Goal: Entertainment & Leisure: Consume media (video, audio)

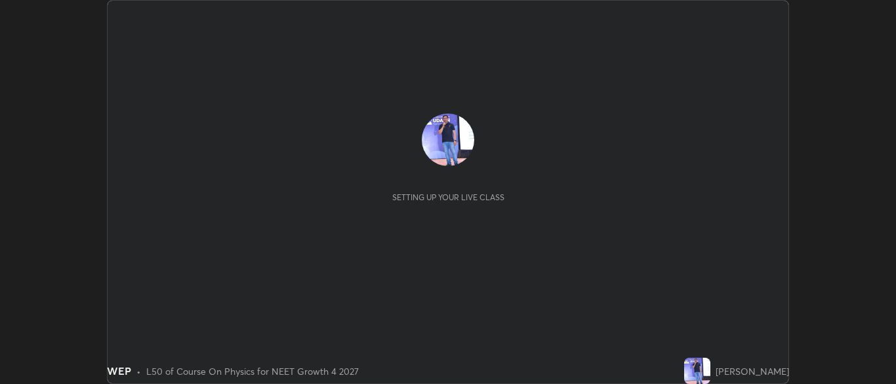
scroll to position [384, 895]
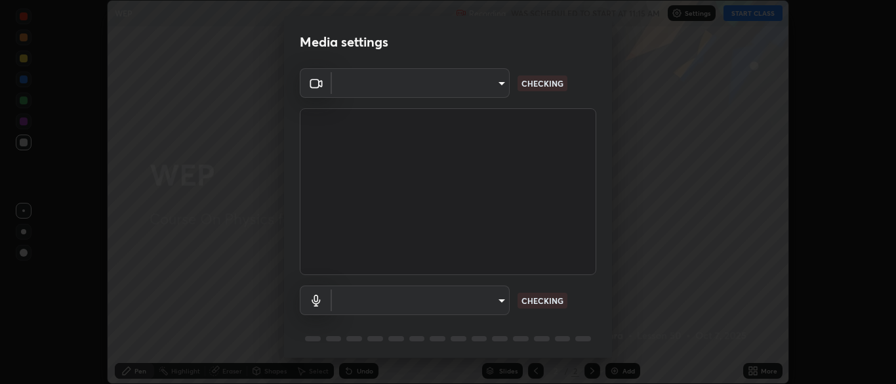
type input "7313fd45585aed834b6f1a7d948f9442f2d18b60722b63004f182b92f655e9b8"
type input "default"
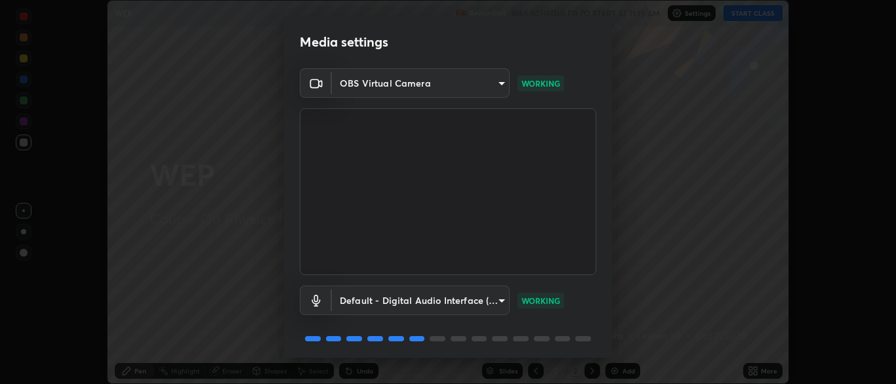
scroll to position [47, 0]
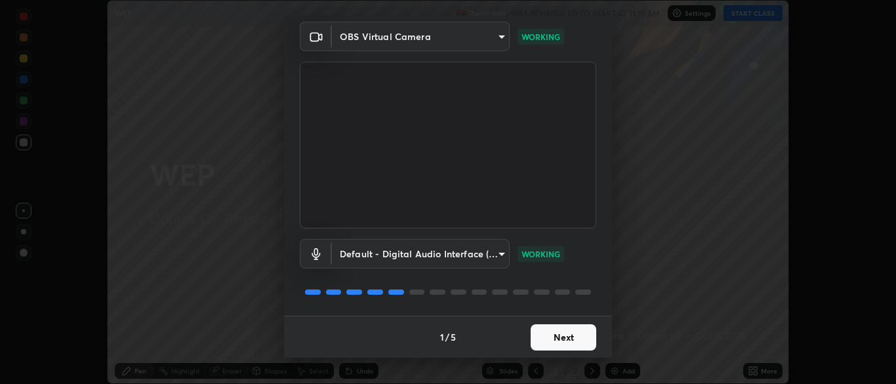
click at [575, 330] on button "Next" at bounding box center [563, 337] width 66 height 26
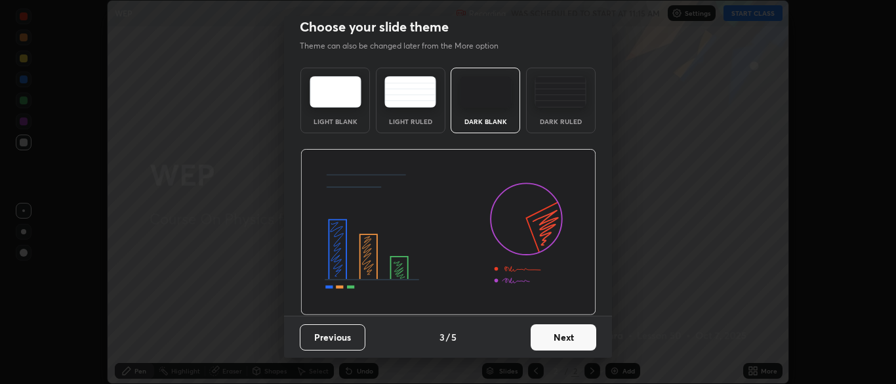
scroll to position [0, 0]
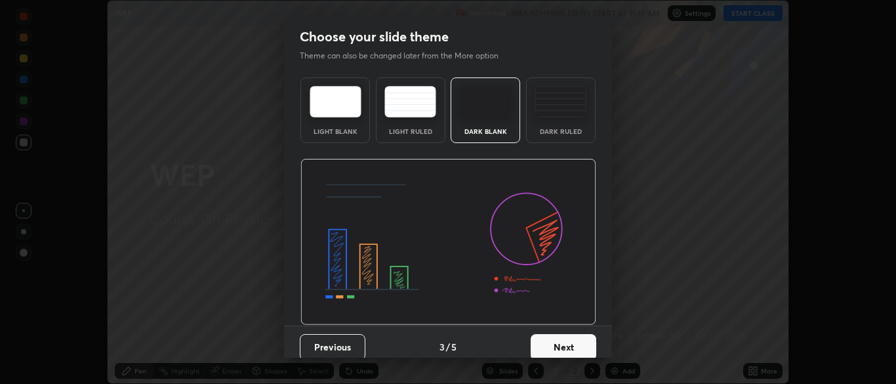
click at [581, 337] on button "Next" at bounding box center [563, 347] width 66 height 26
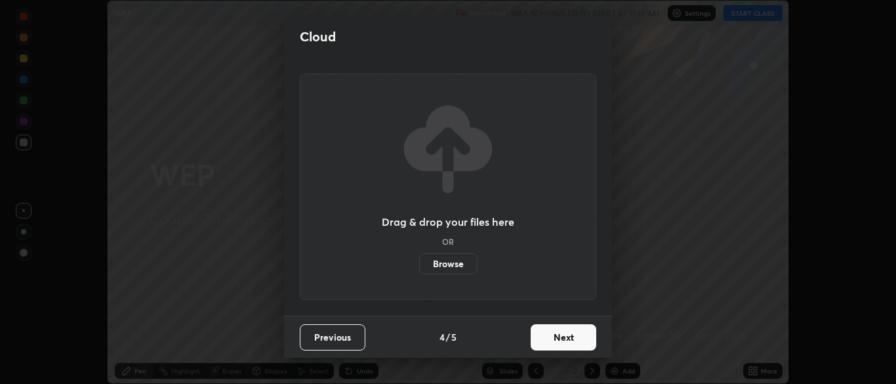
click at [586, 338] on button "Next" at bounding box center [563, 337] width 66 height 26
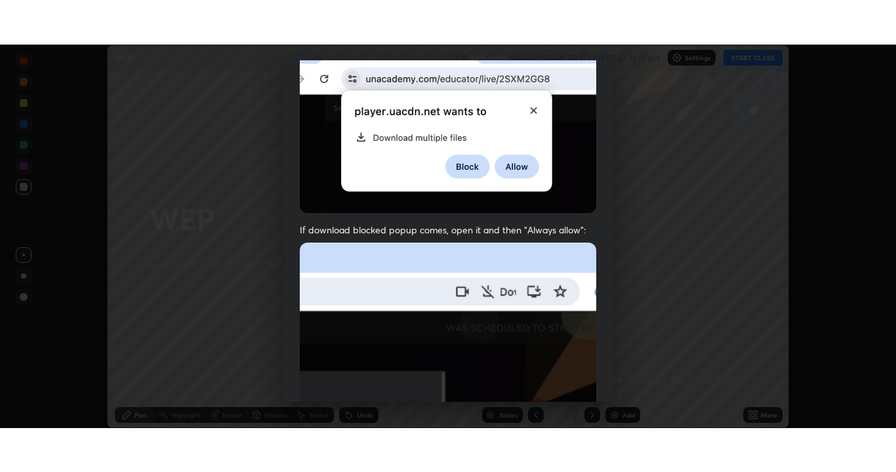
scroll to position [314, 0]
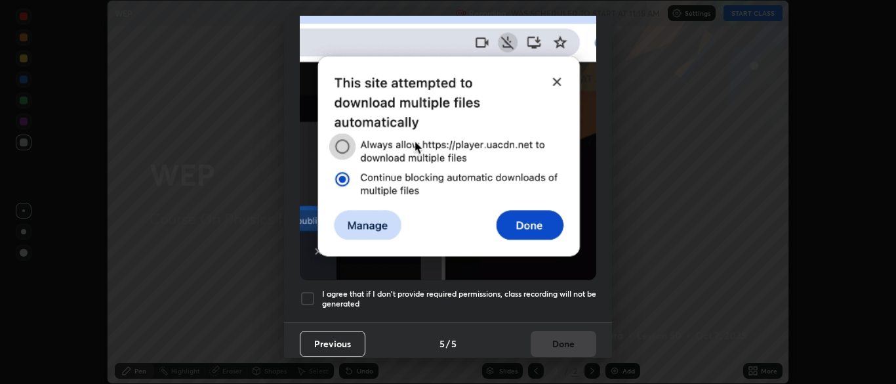
click at [309, 294] on div at bounding box center [308, 298] width 16 height 16
click at [573, 334] on button "Done" at bounding box center [563, 343] width 66 height 26
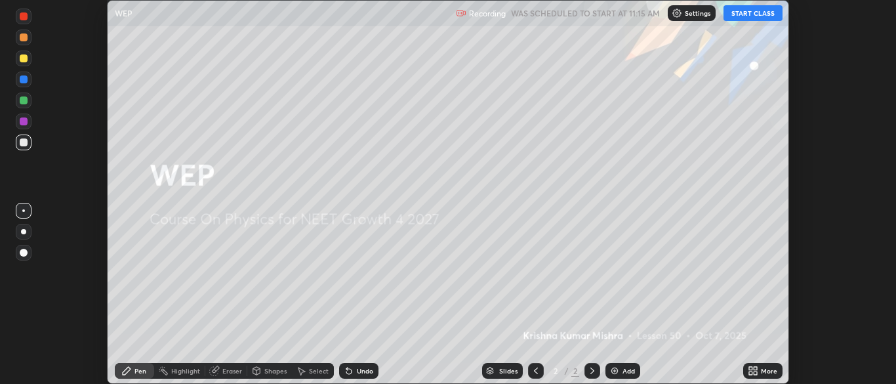
click at [758, 14] on button "START CLASS" at bounding box center [752, 13] width 59 height 16
click at [764, 369] on div "More" at bounding box center [768, 370] width 16 height 7
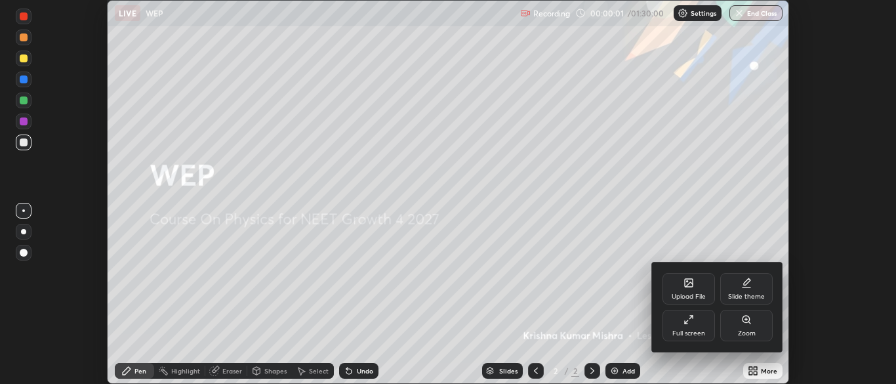
click at [689, 326] on div "Full screen" at bounding box center [688, 324] width 52 height 31
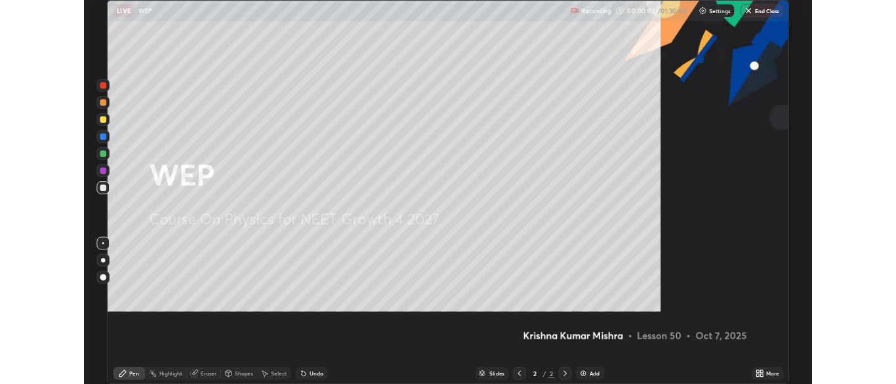
scroll to position [472, 896]
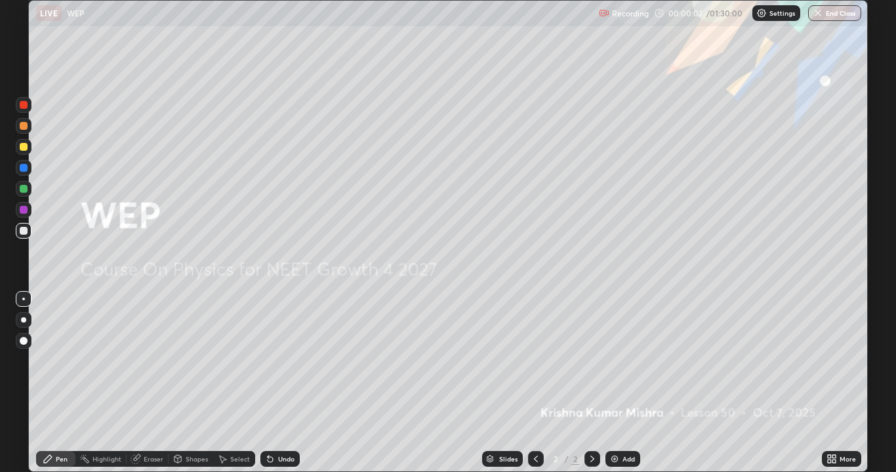
click at [624, 383] on div "Add" at bounding box center [622, 459] width 35 height 16
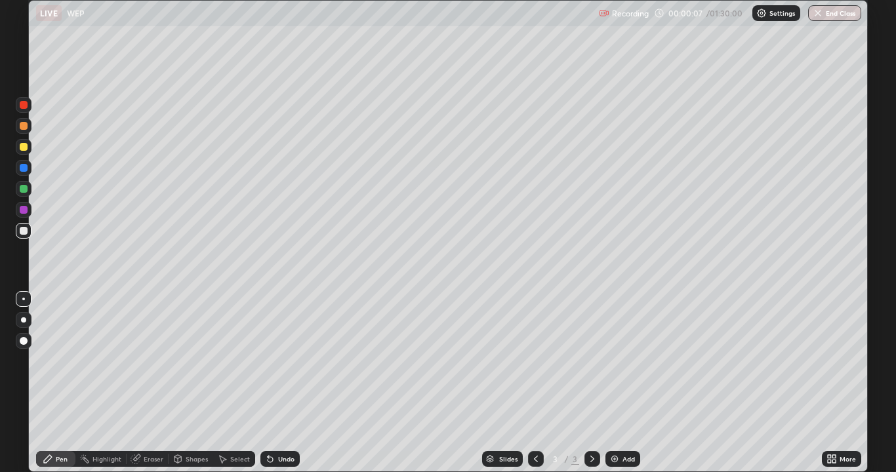
click at [24, 147] on div at bounding box center [24, 147] width 8 height 8
click at [26, 231] on div at bounding box center [24, 231] width 8 height 8
click at [285, 383] on div "Undo" at bounding box center [286, 459] width 16 height 7
click at [282, 383] on div "Undo" at bounding box center [286, 459] width 16 height 7
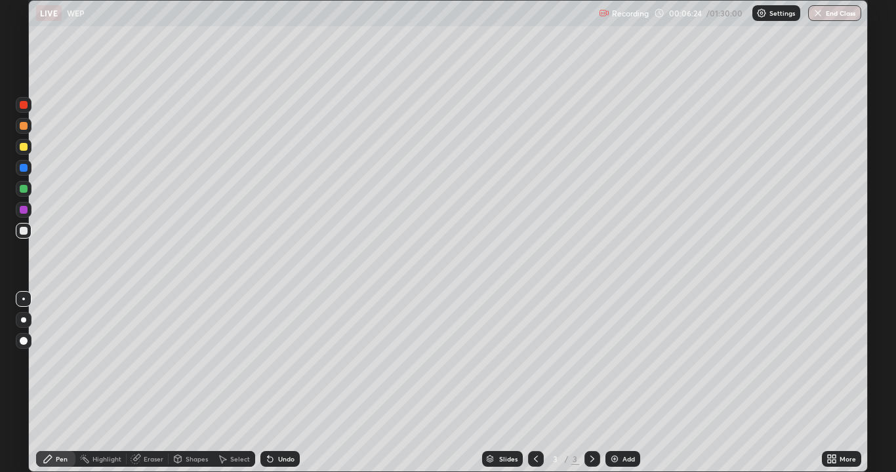
click at [278, 383] on div "Undo" at bounding box center [286, 459] width 16 height 7
click at [285, 383] on div "Undo" at bounding box center [286, 459] width 16 height 7
click at [631, 383] on div "Add" at bounding box center [628, 459] width 12 height 7
click at [24, 146] on div at bounding box center [24, 147] width 8 height 8
click at [24, 188] on div at bounding box center [24, 189] width 8 height 8
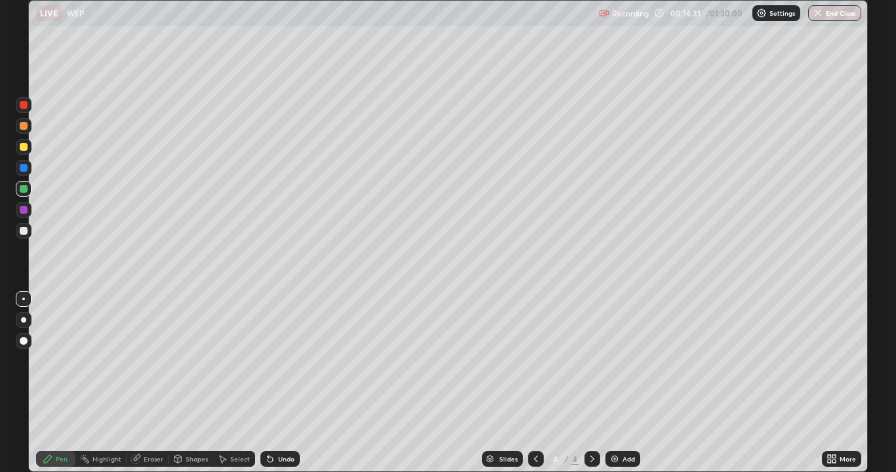
click at [834, 383] on icon at bounding box center [831, 459] width 10 height 10
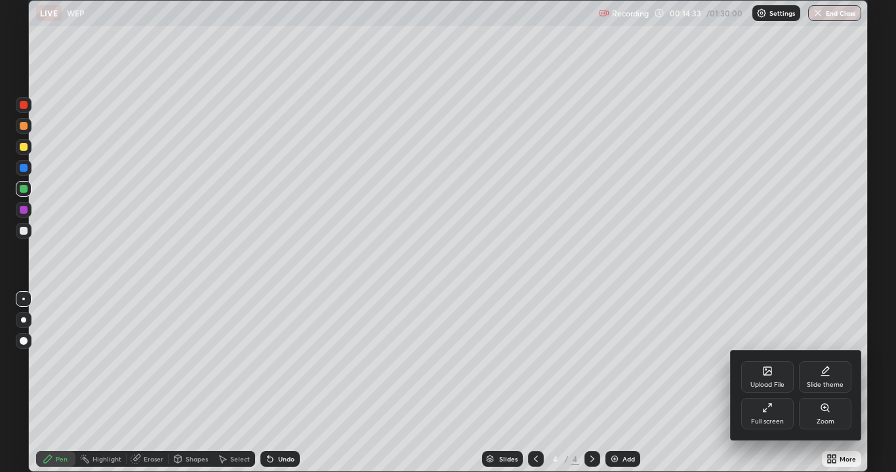
click at [833, 383] on div at bounding box center [448, 236] width 896 height 472
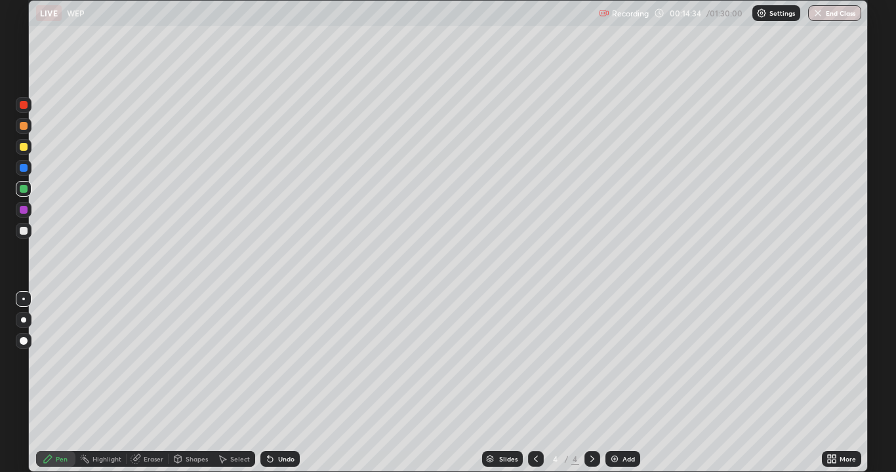
click at [846, 383] on div "More" at bounding box center [847, 459] width 16 height 7
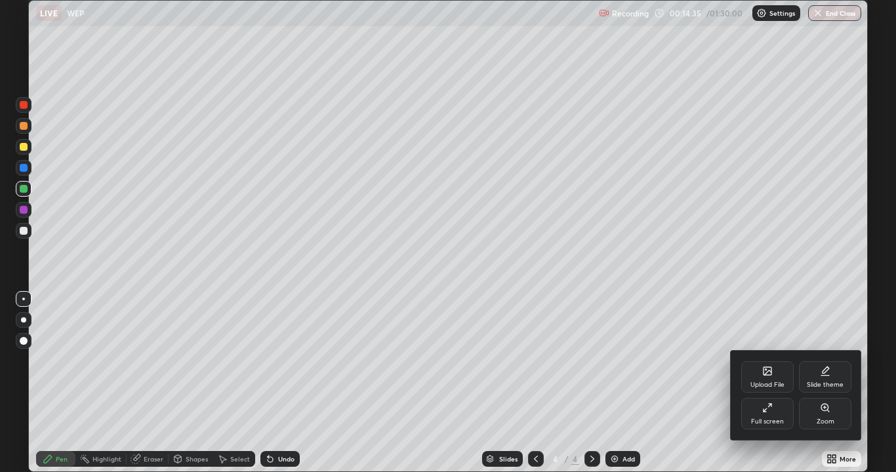
click at [772, 383] on div "Full screen" at bounding box center [767, 421] width 33 height 7
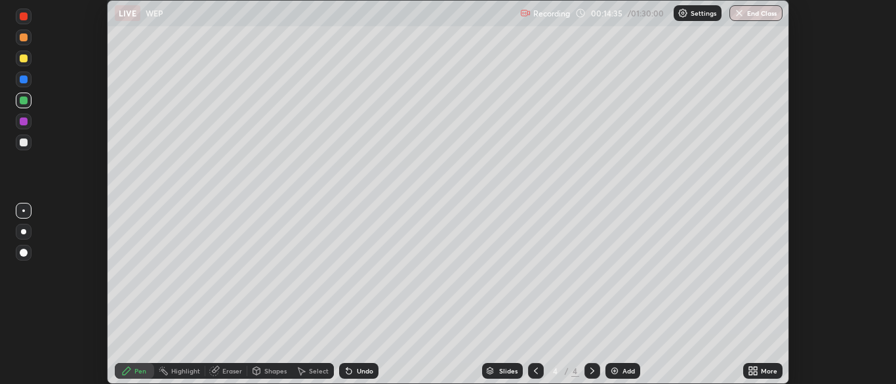
scroll to position [65175, 64663]
